Goal: Task Accomplishment & Management: Manage account settings

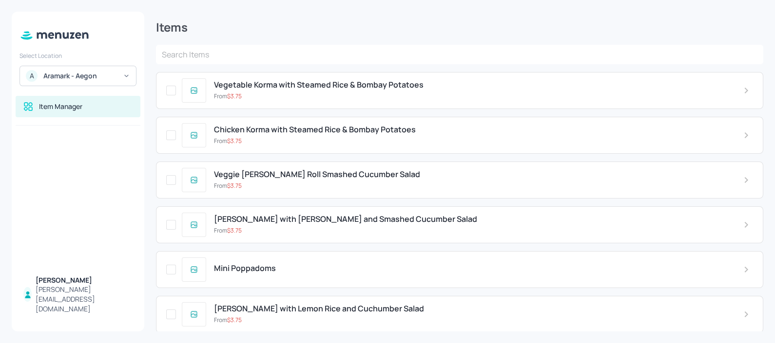
click at [237, 58] on input "text" at bounding box center [459, 54] width 607 height 19
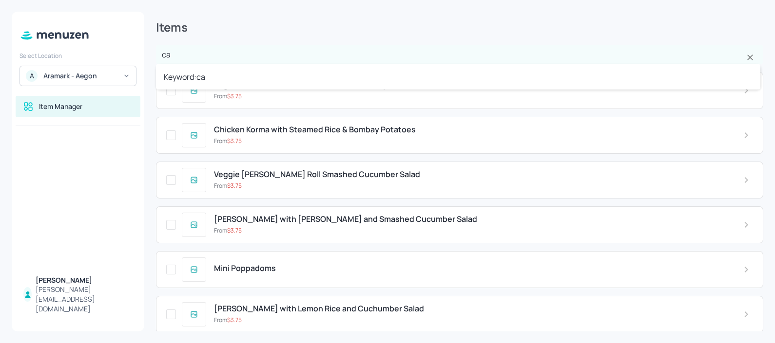
type input "cap"
click at [227, 78] on li "Keyword: cap" at bounding box center [458, 77] width 604 height 18
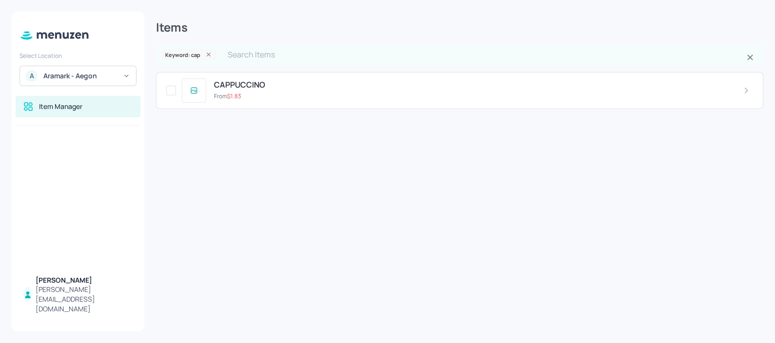
click at [248, 88] on span "CAPPUCCINO" at bounding box center [239, 84] width 51 height 9
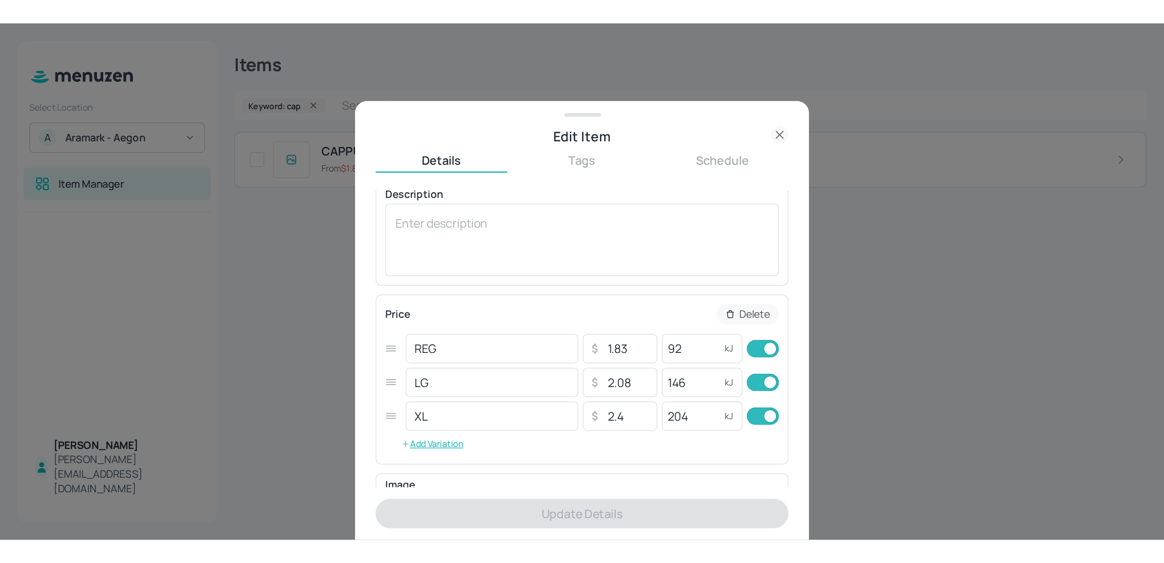
scroll to position [88, 0]
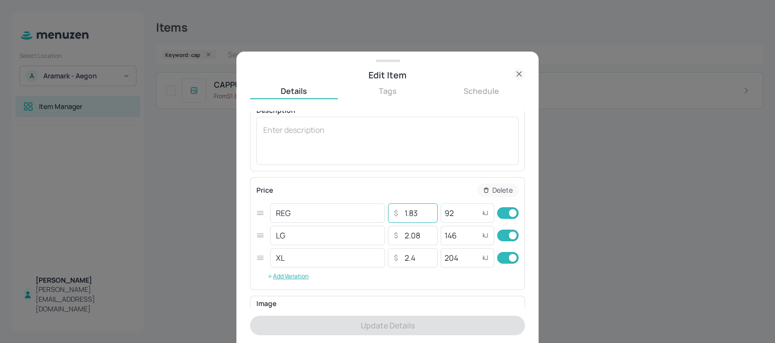
click at [426, 211] on input "1.83" at bounding box center [417, 213] width 34 height 19
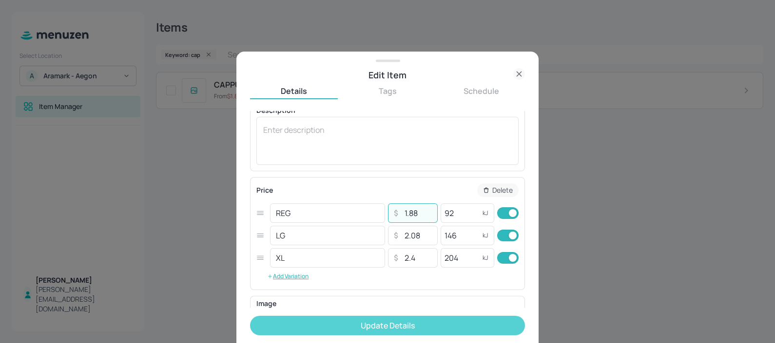
type input "1.88"
click at [407, 328] on button "Update Details" at bounding box center [387, 325] width 275 height 19
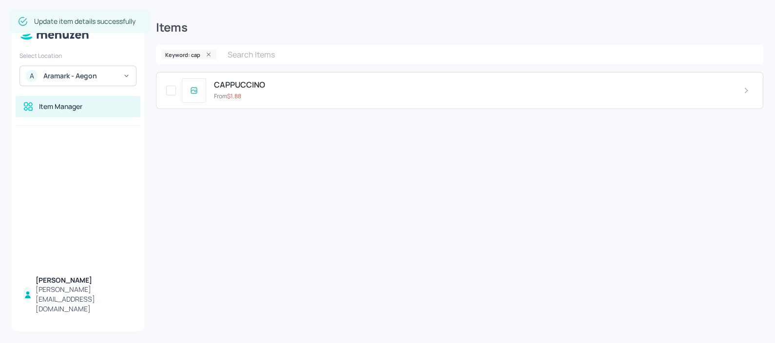
click at [72, 41] on div at bounding box center [78, 35] width 133 height 24
click at [72, 39] on icon at bounding box center [54, 35] width 71 height 11
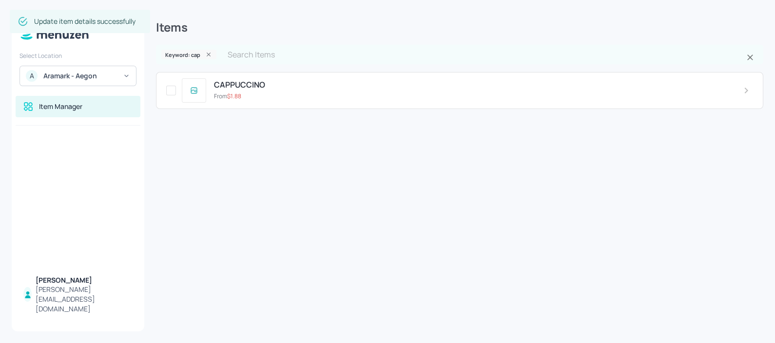
click at [252, 56] on input "text" at bounding box center [483, 54] width 522 height 19
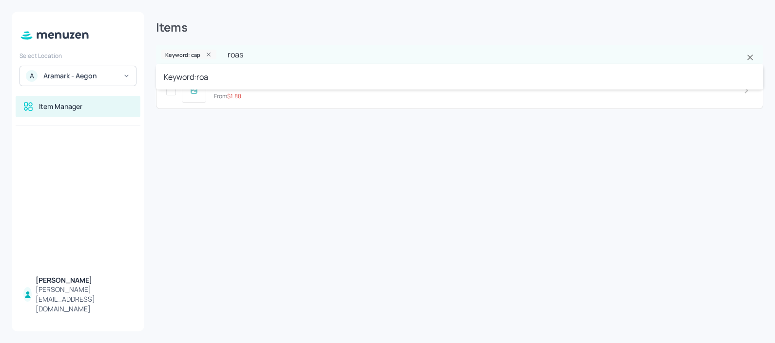
type input "roast"
click at [212, 56] on div at bounding box center [207, 54] width 13 height 7
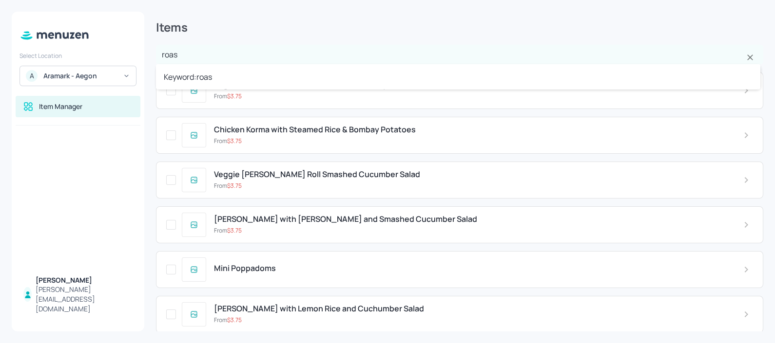
type input "roast"
click at [212, 56] on input "text" at bounding box center [459, 54] width 607 height 19
type input "roast"
click at [212, 73] on li "Keyword: roast" at bounding box center [458, 77] width 604 height 18
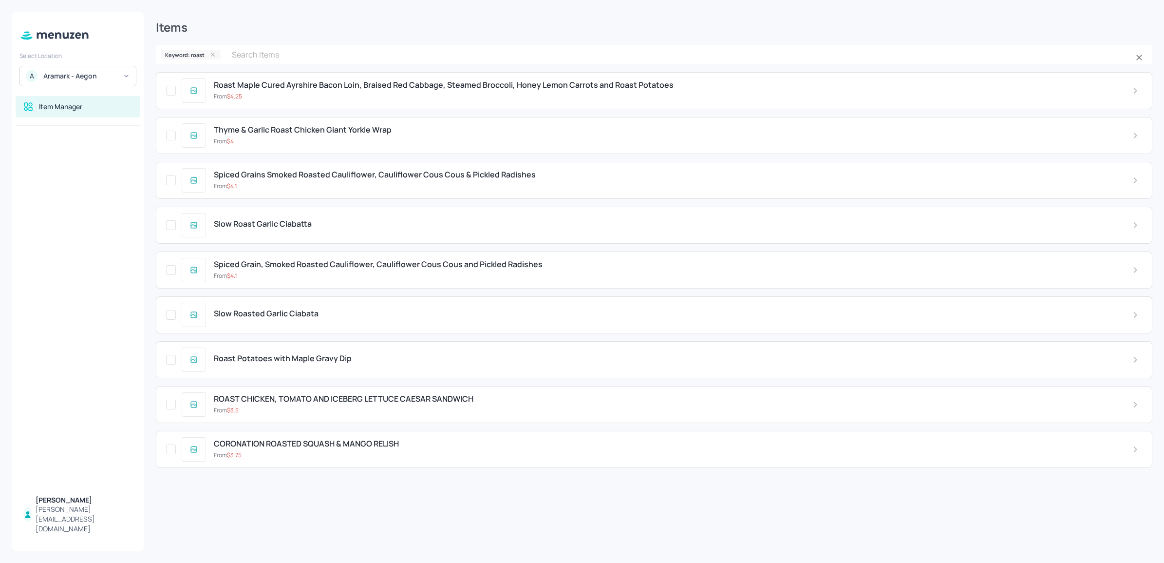
click at [210, 54] on icon at bounding box center [212, 54] width 7 height 7
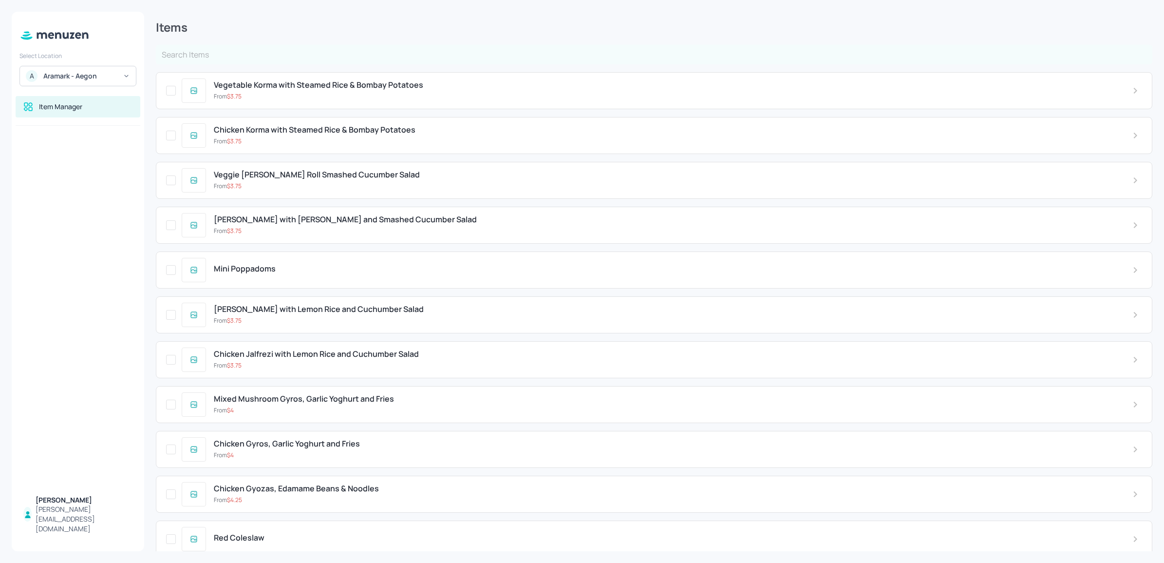
click at [210, 54] on input "text" at bounding box center [654, 54] width 997 height 19
type input "wing"
click at [210, 54] on input "text" at bounding box center [654, 54] width 997 height 19
type input "wings"
click at [203, 76] on li "Keyword: wings" at bounding box center [653, 78] width 994 height 18
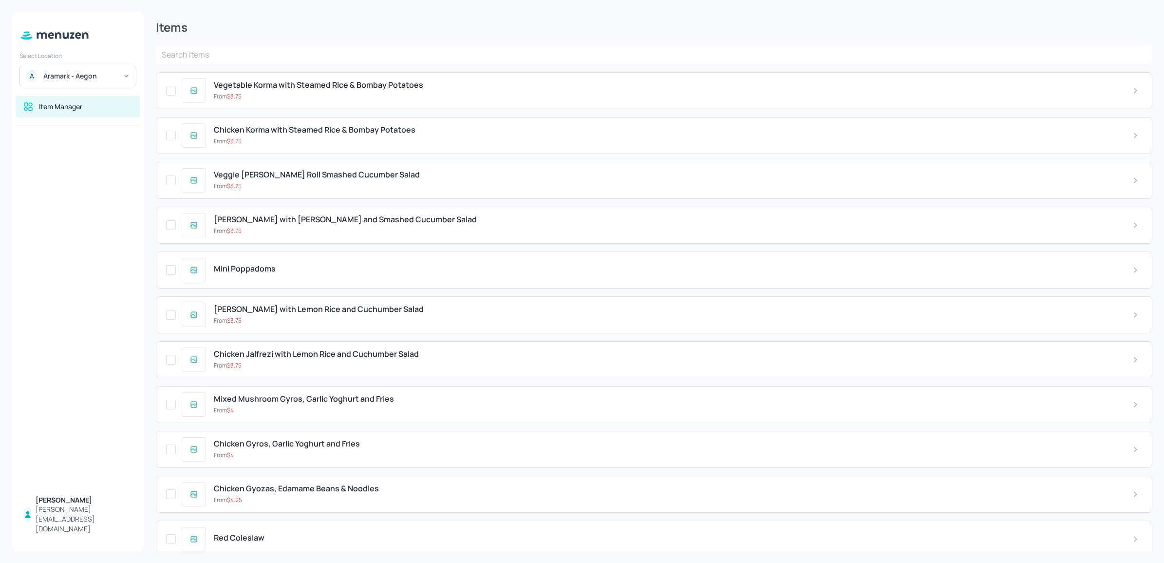
click at [318, 50] on input "text" at bounding box center [654, 54] width 997 height 19
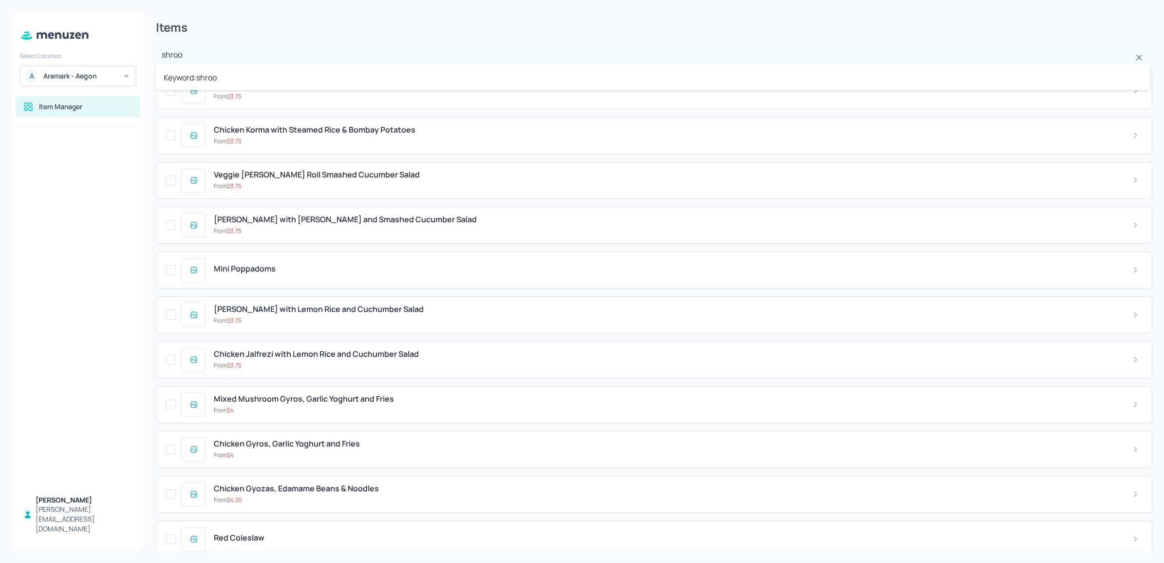
type input "shroom"
click at [291, 82] on li "Keyword: shroom" at bounding box center [653, 78] width 994 height 18
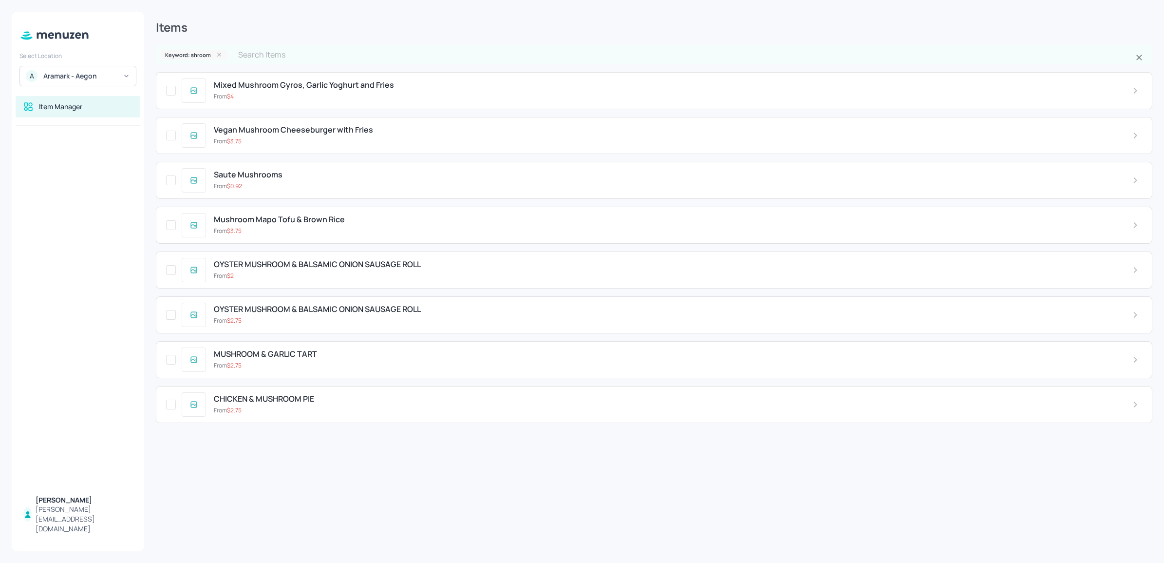
click at [218, 56] on icon at bounding box center [219, 54] width 7 height 7
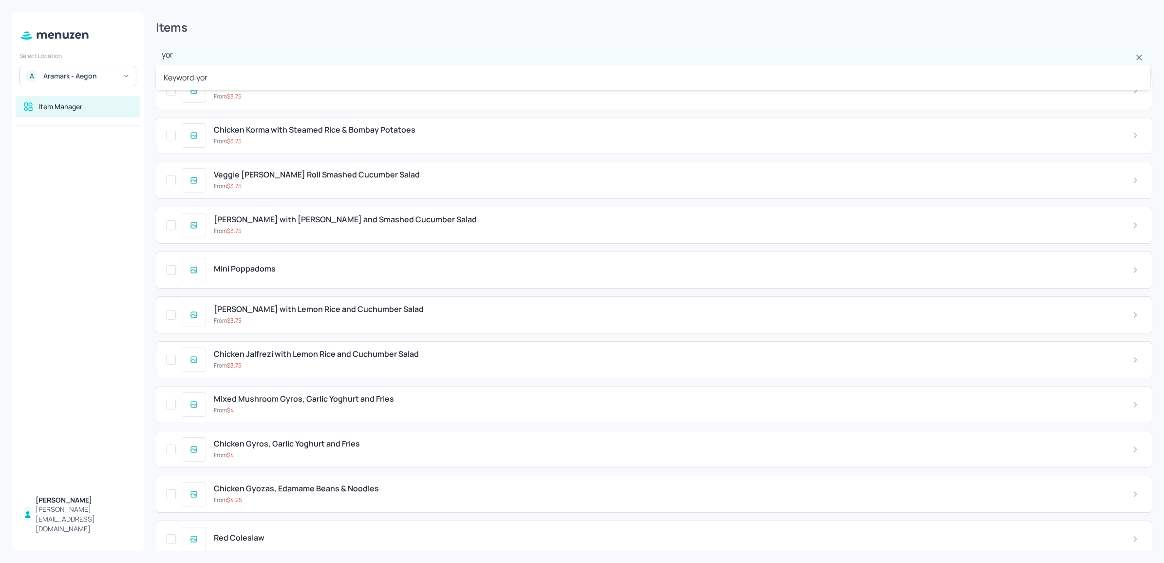
type input "yorl"
type input "k"
type input "york"
click at [206, 76] on li "Keyword: [GEOGRAPHIC_DATA]" at bounding box center [653, 78] width 994 height 18
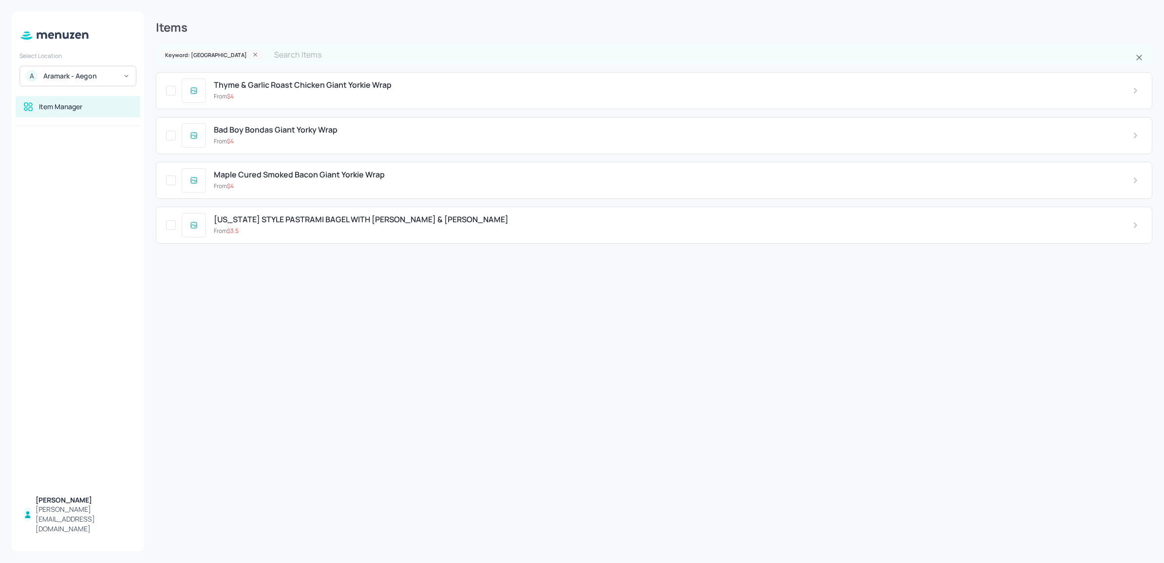
click at [305, 178] on span "Maple Cured Smoked Bacon Giant Yorkie Wrap" at bounding box center [299, 174] width 171 height 9
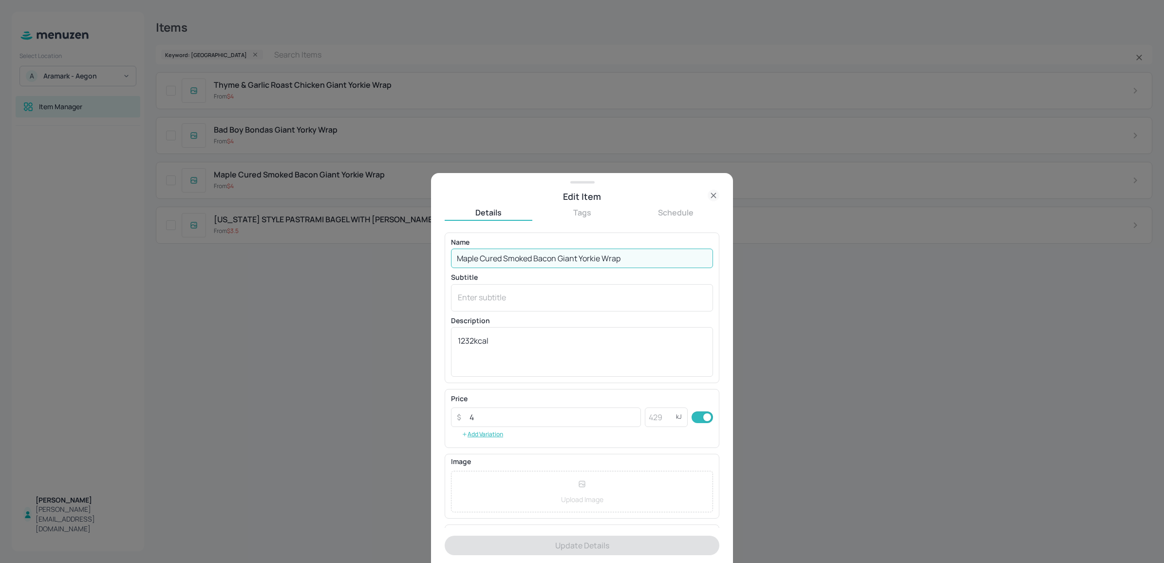
drag, startPoint x: 603, startPoint y: 256, endPoint x: 641, endPoint y: 252, distance: 38.7
click at [641, 252] on input "Maple Cured Smoked Bacon Giant Yorkie Wrap" at bounding box center [582, 257] width 262 height 19
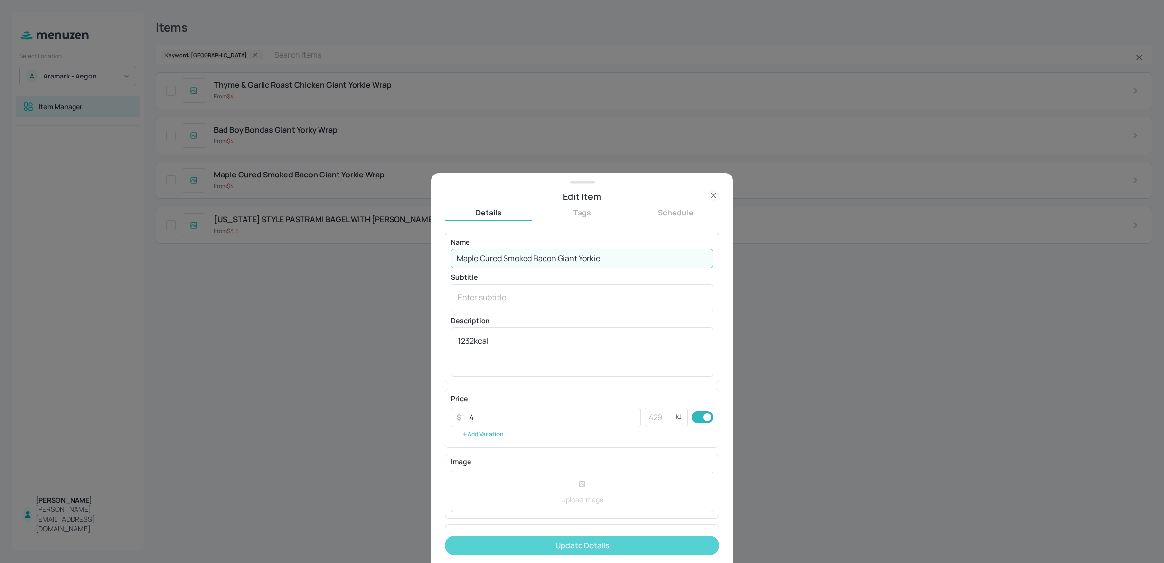
type input "Maple Cured Smoked Bacon Giant Yorkie"
click at [600, 554] on button "Update Details" at bounding box center [582, 544] width 275 height 19
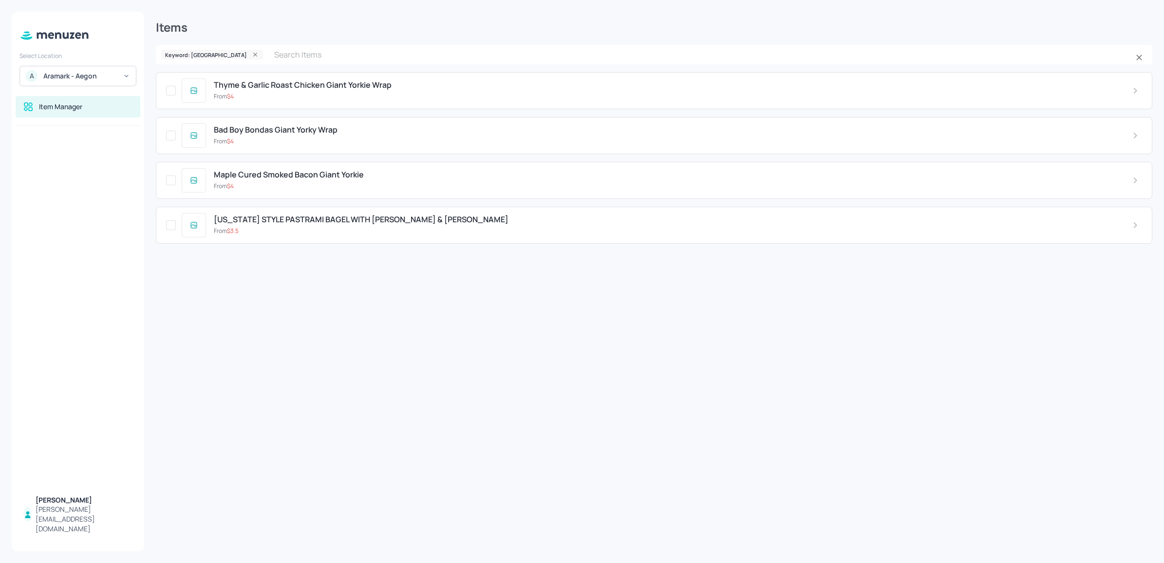
drag, startPoint x: 364, startPoint y: 173, endPoint x: 312, endPoint y: 179, distance: 52.4
click at [312, 179] on div "Maple Cured Smoked Bacon Giant Yorkie" at bounding box center [665, 174] width 903 height 9
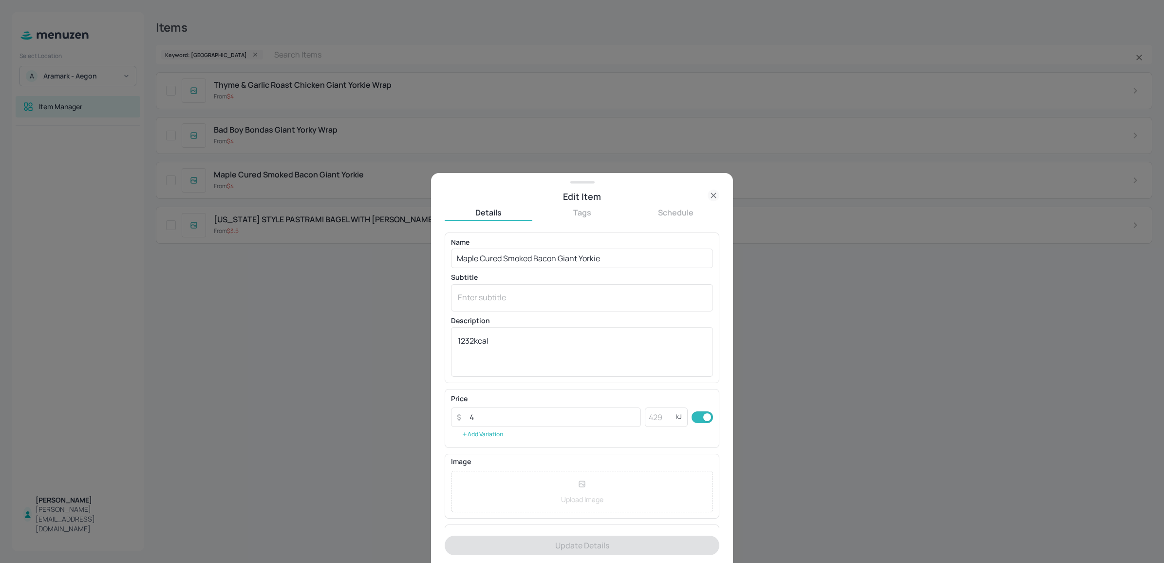
click at [502, 270] on div "Name Maple Cured Smoked Bacon Giant Yorkie ​ Subtitle x ​ Description 1232kcal …" at bounding box center [582, 308] width 262 height 138
click at [495, 258] on input "Maple Cured Smoked Bacon Giant Yorkie" at bounding box center [582, 257] width 262 height 19
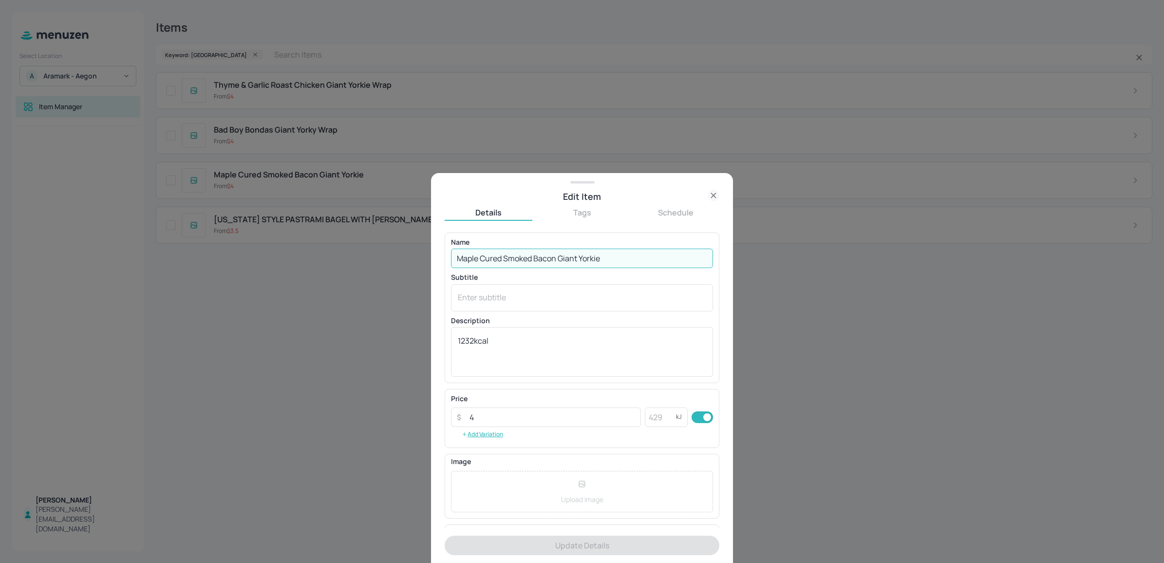
click at [495, 258] on input "Maple Cured Smoked Bacon Giant Yorkie" at bounding box center [582, 257] width 262 height 19
